Goal: Communication & Community: Answer question/provide support

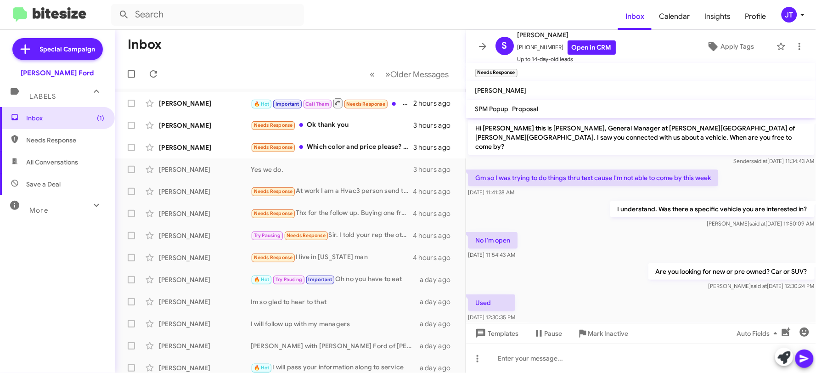
scroll to position [167, 0]
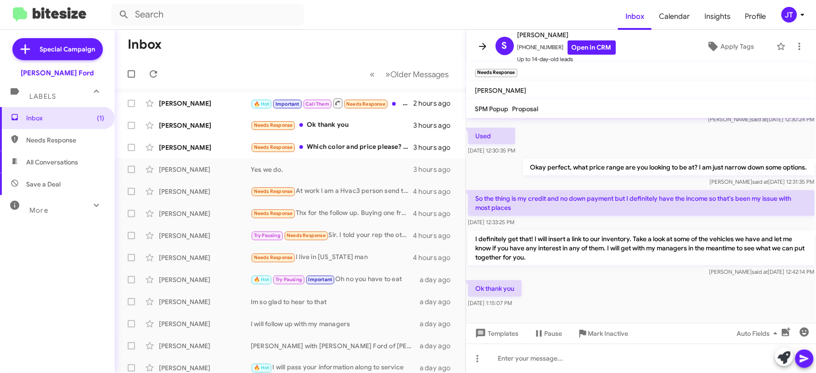
click at [480, 43] on icon at bounding box center [482, 46] width 11 height 11
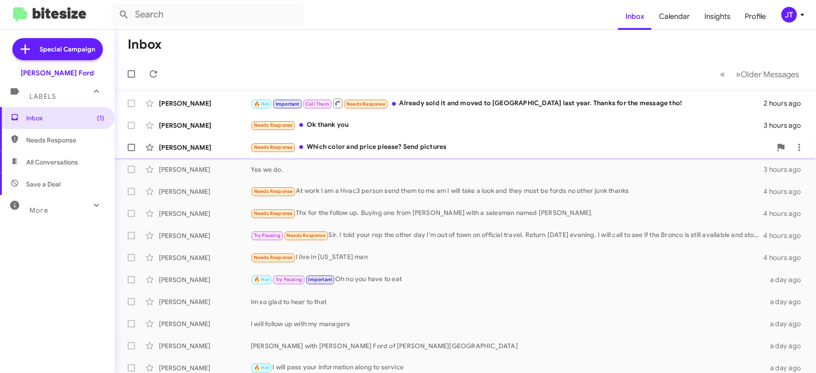
click at [501, 144] on div "Needs Response Which color and price please? Send pictures" at bounding box center [511, 147] width 521 height 11
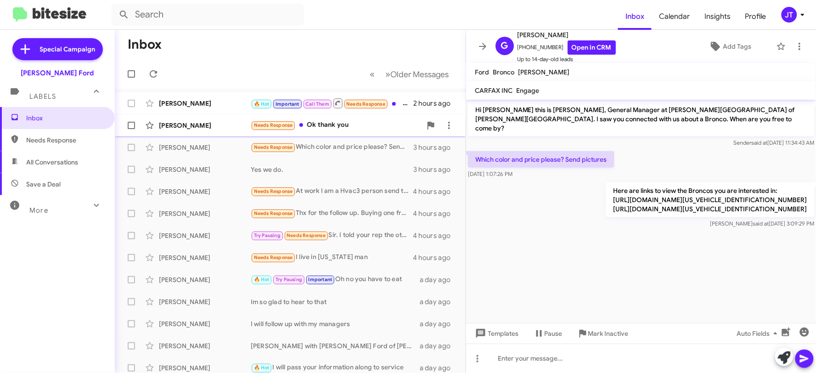
click at [356, 121] on div "Needs Response Ok thank you" at bounding box center [336, 125] width 171 height 11
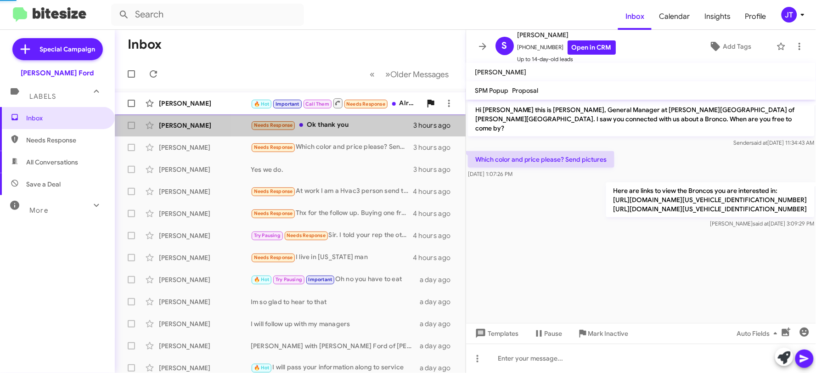
scroll to position [148, 0]
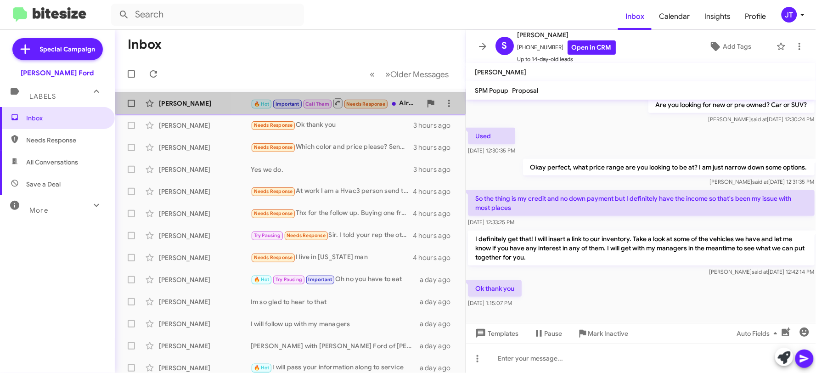
click at [401, 104] on div "🔥 Hot Important Call Them Needs Response Already sold it and moved to [GEOGRAPH…" at bounding box center [336, 102] width 171 height 11
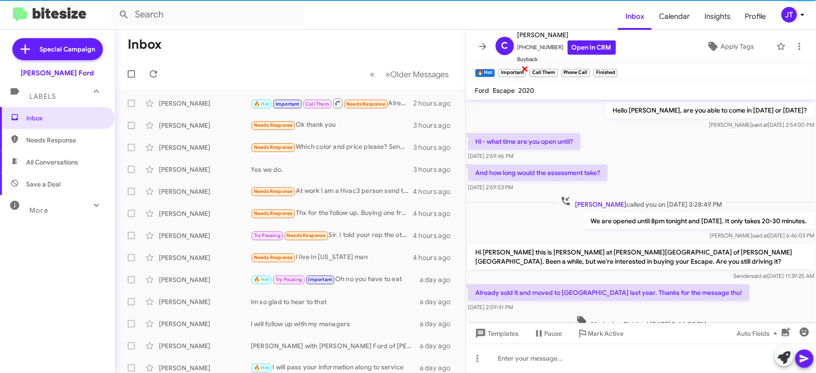
scroll to position [214, 0]
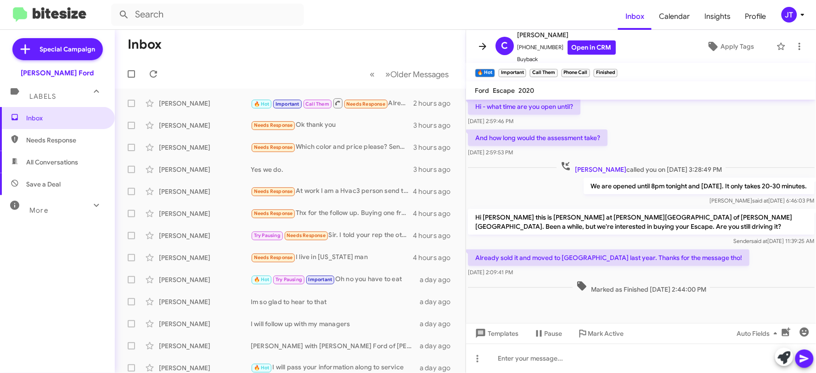
click at [479, 45] on icon at bounding box center [482, 46] width 11 height 11
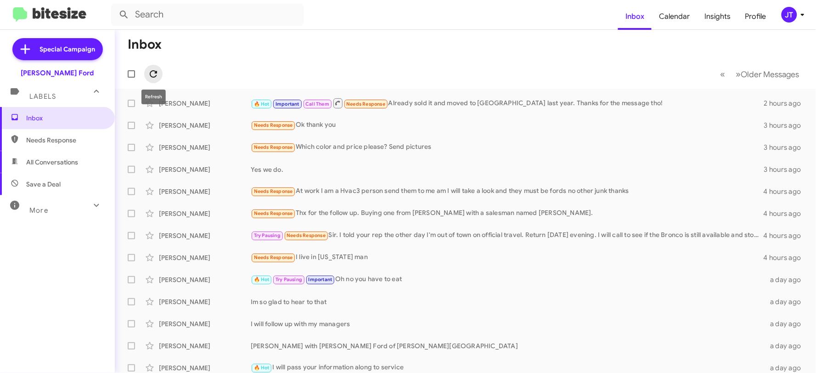
click at [152, 75] on icon at bounding box center [153, 73] width 11 height 11
